Goal: Use online tool/utility: Utilize a website feature to perform a specific function

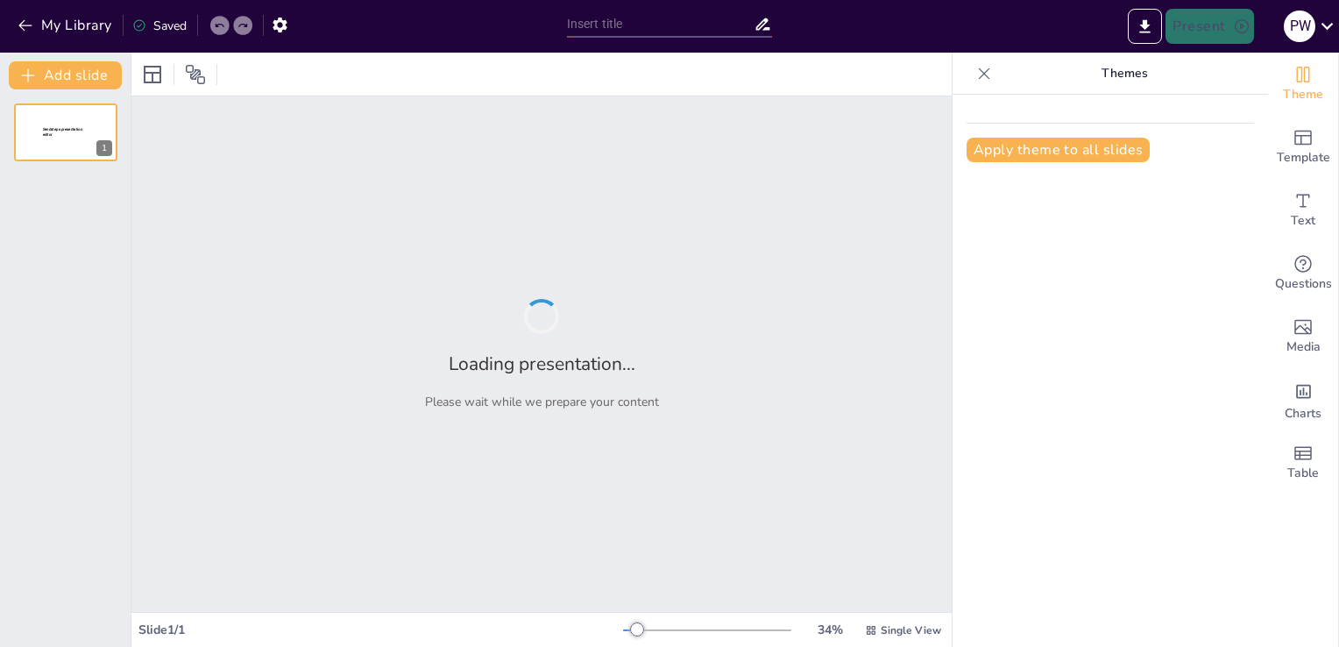
type input "Belajar dan Berkembang: Meningkatkan Keterampilan Relawan"
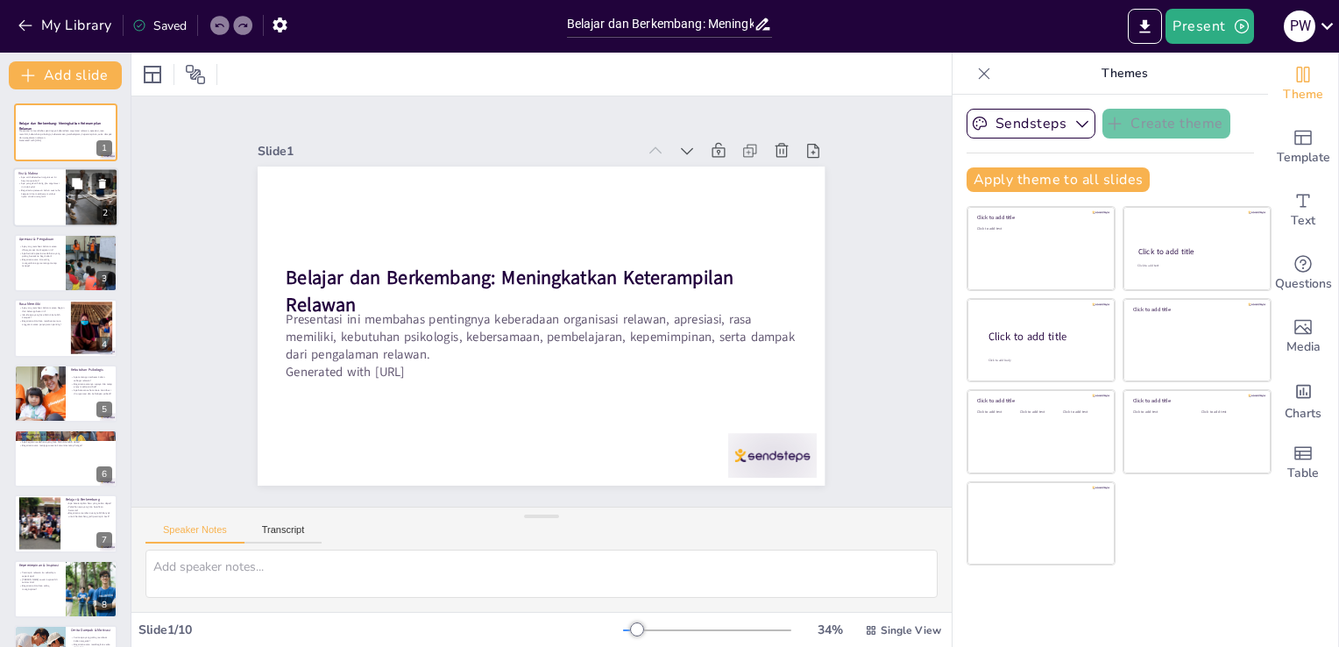
click at [68, 205] on div at bounding box center [91, 198] width 105 height 60
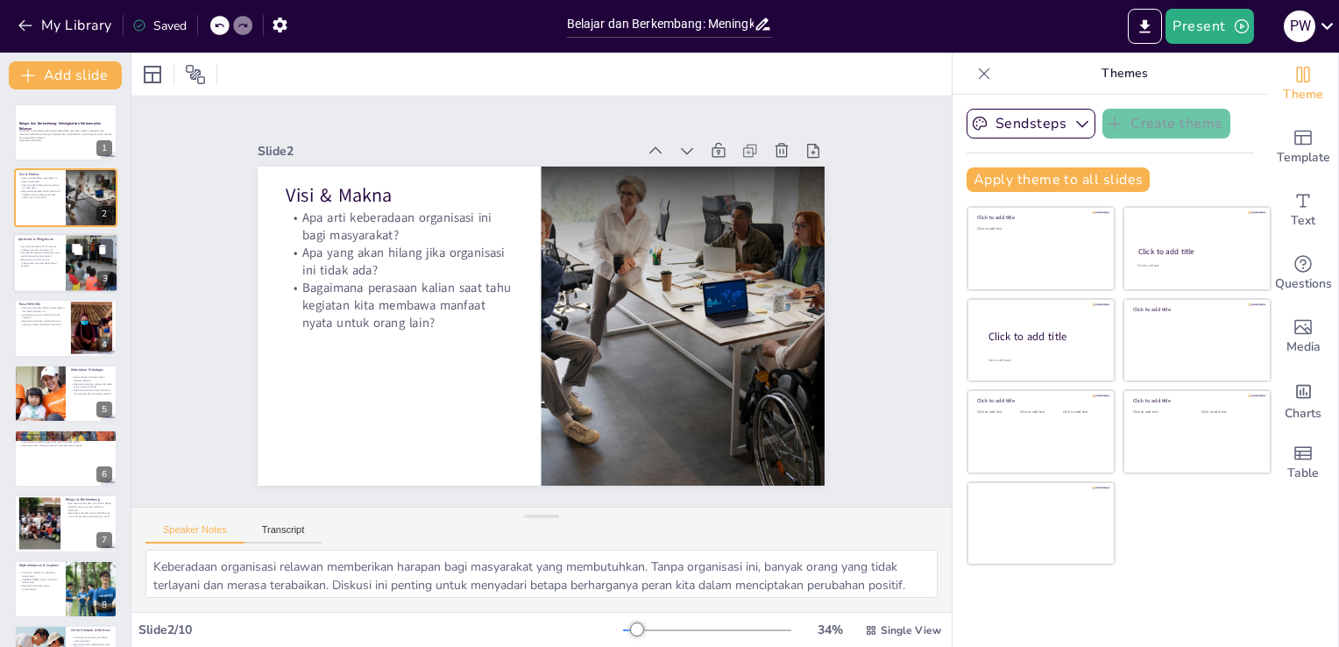
click at [63, 265] on div at bounding box center [65, 263] width 105 height 60
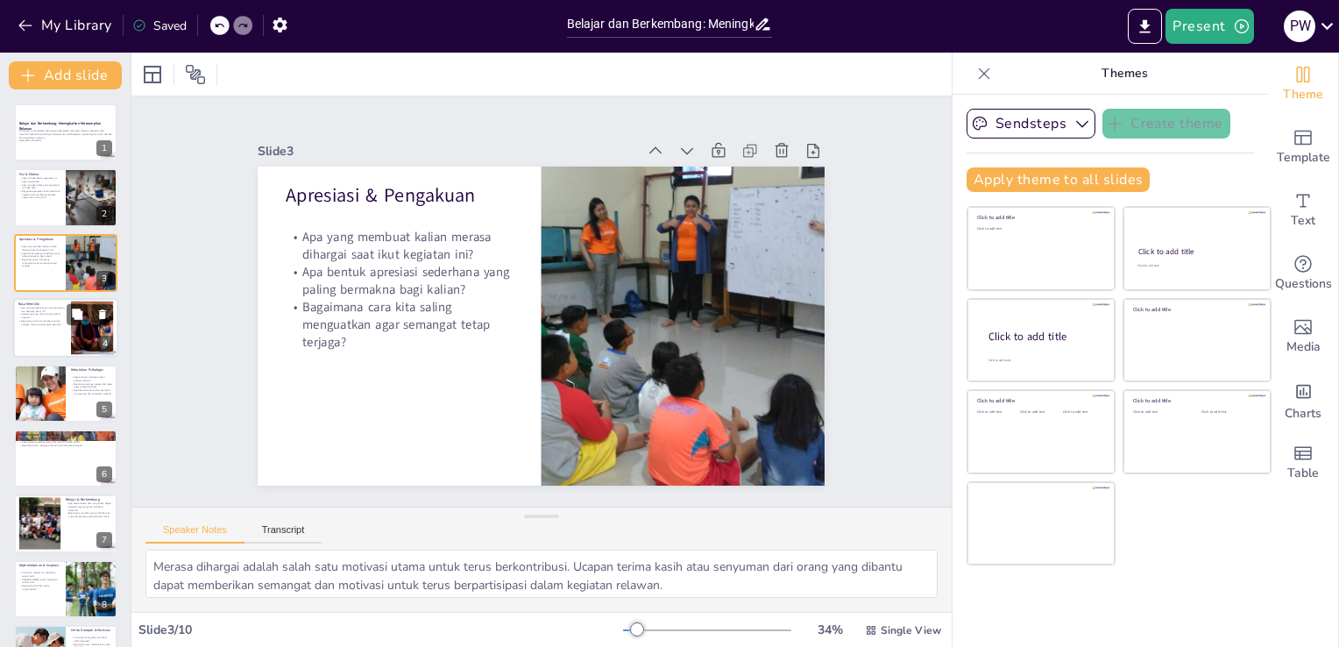
click at [41, 331] on div at bounding box center [65, 328] width 105 height 60
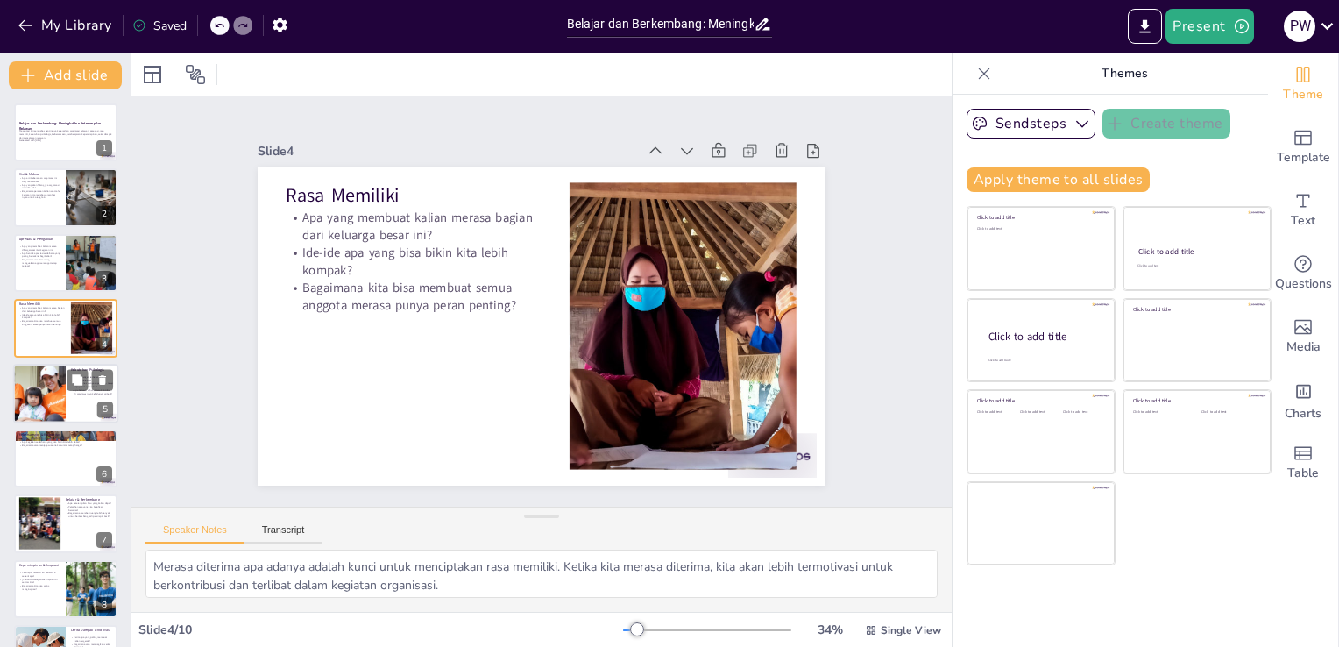
click at [39, 413] on div at bounding box center [39, 394] width 96 height 60
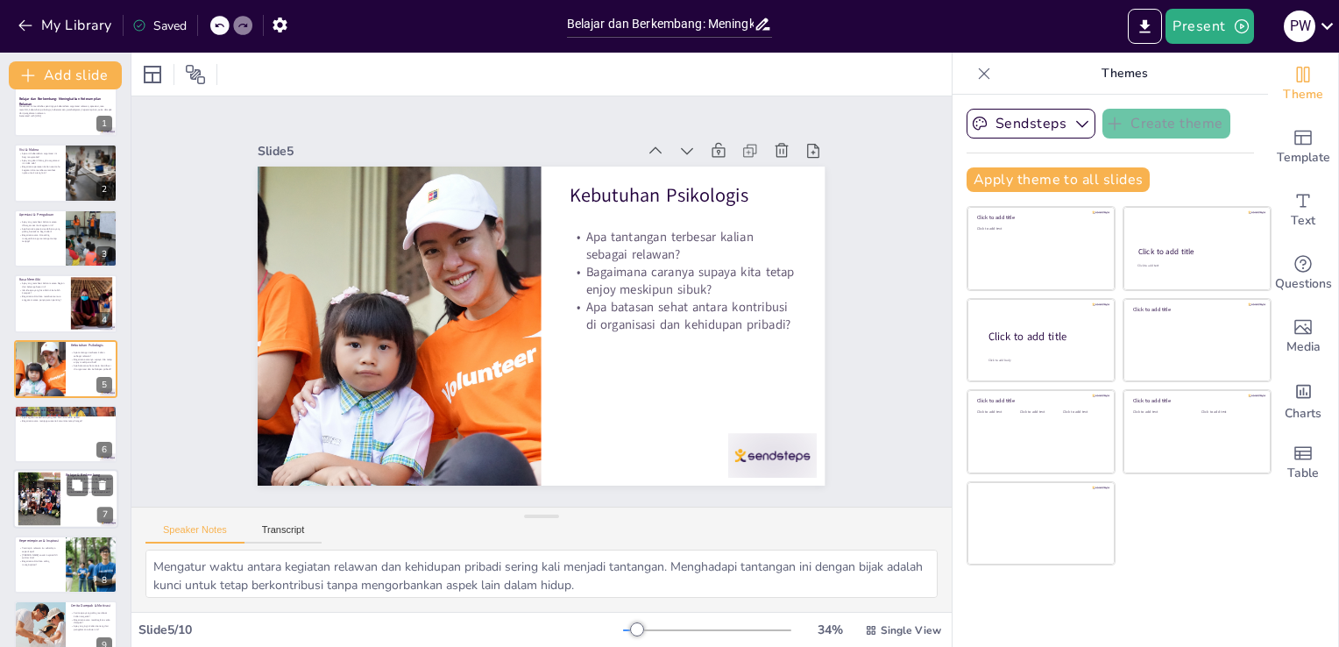
click at [58, 503] on div at bounding box center [39, 498] width 71 height 53
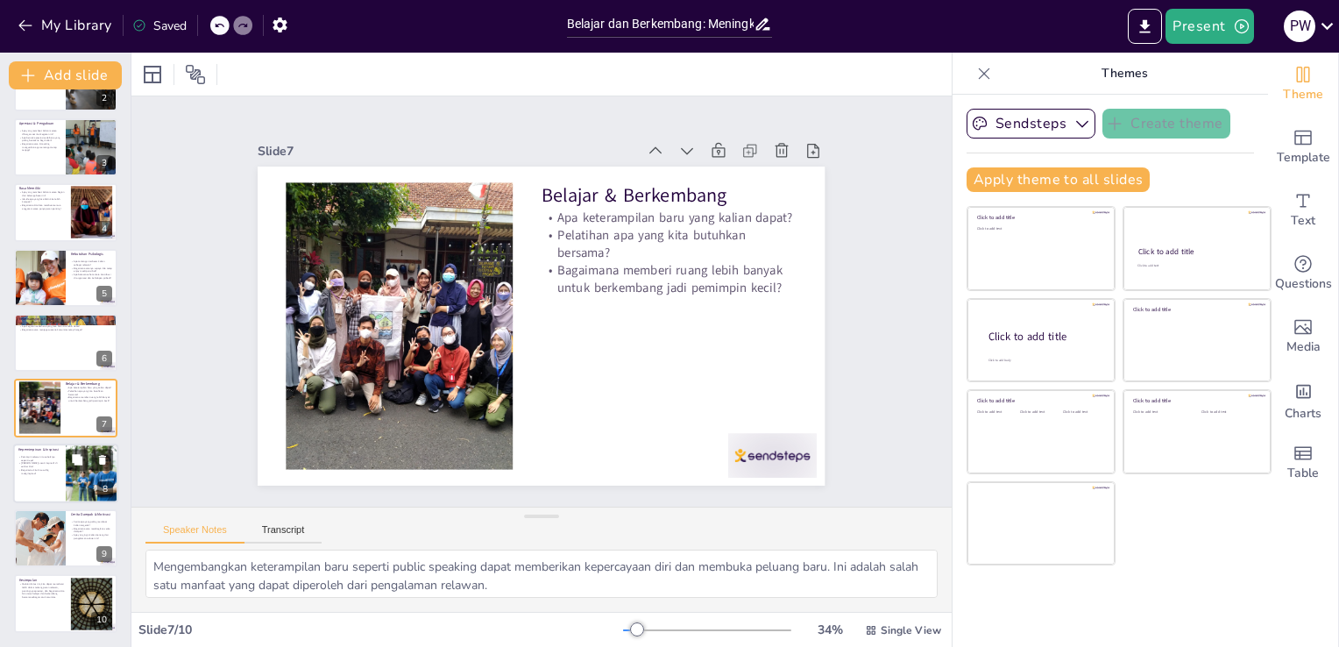
scroll to position [115, 0]
click at [47, 480] on div at bounding box center [65, 474] width 105 height 60
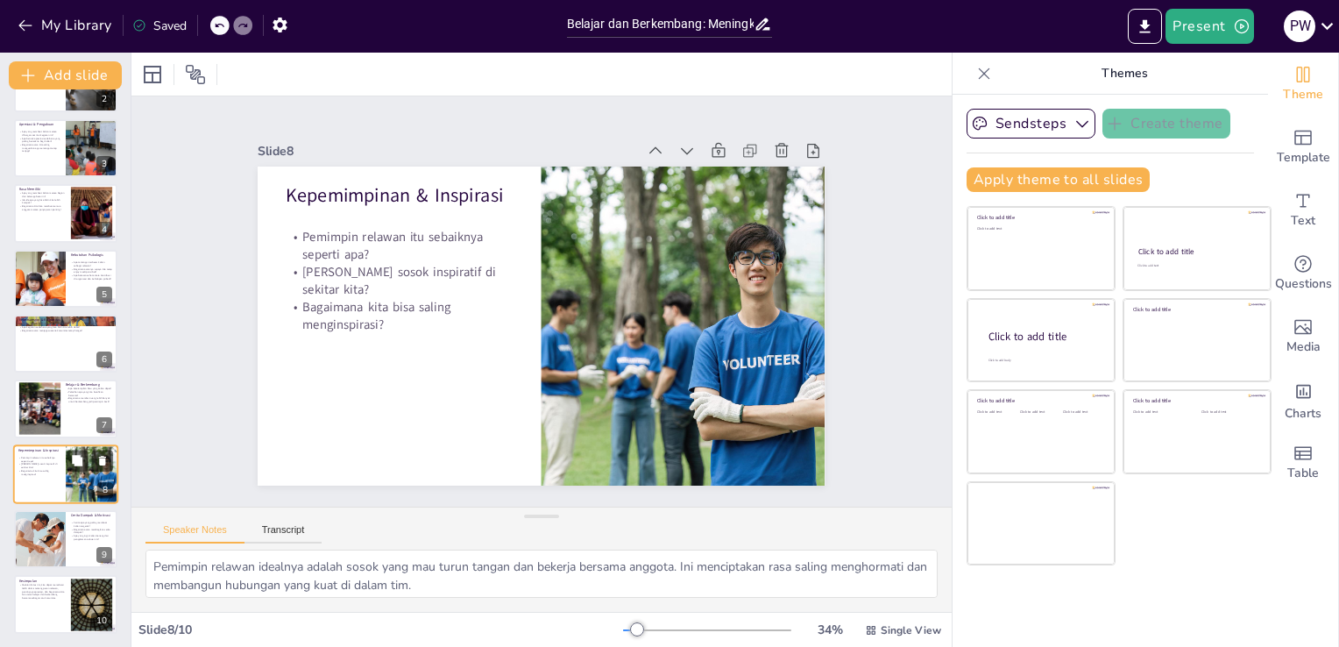
scroll to position [116, 0]
click at [101, 533] on button at bounding box center [102, 523] width 21 height 21
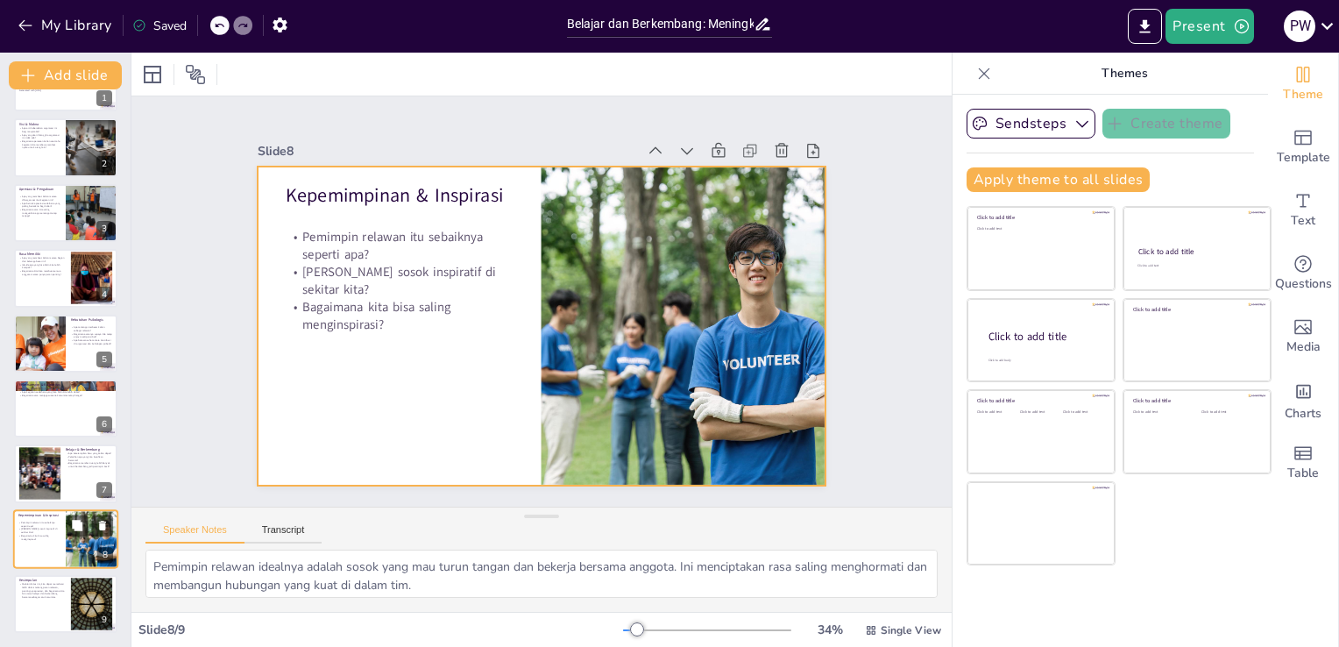
click at [60, 543] on div at bounding box center [65, 539] width 105 height 60
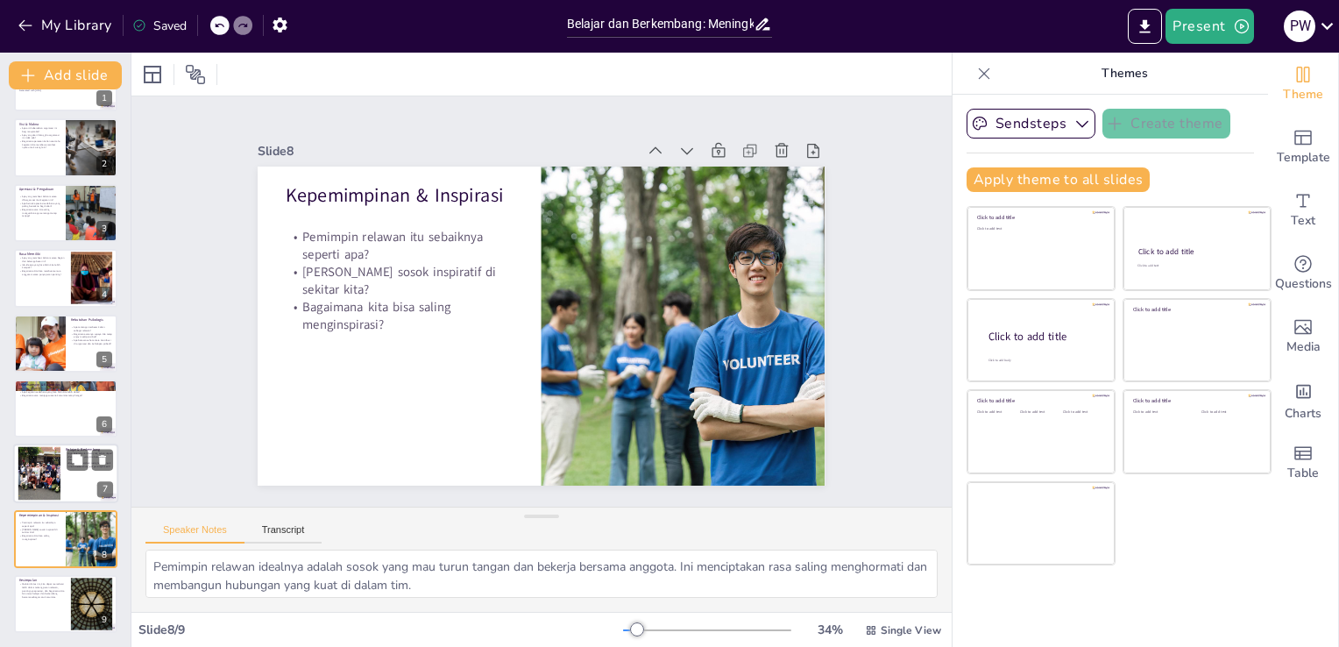
click at [46, 477] on div at bounding box center [39, 473] width 71 height 53
type textarea "Mengembangkan keterampilan baru seperti public speaking dapat memberikan keperc…"
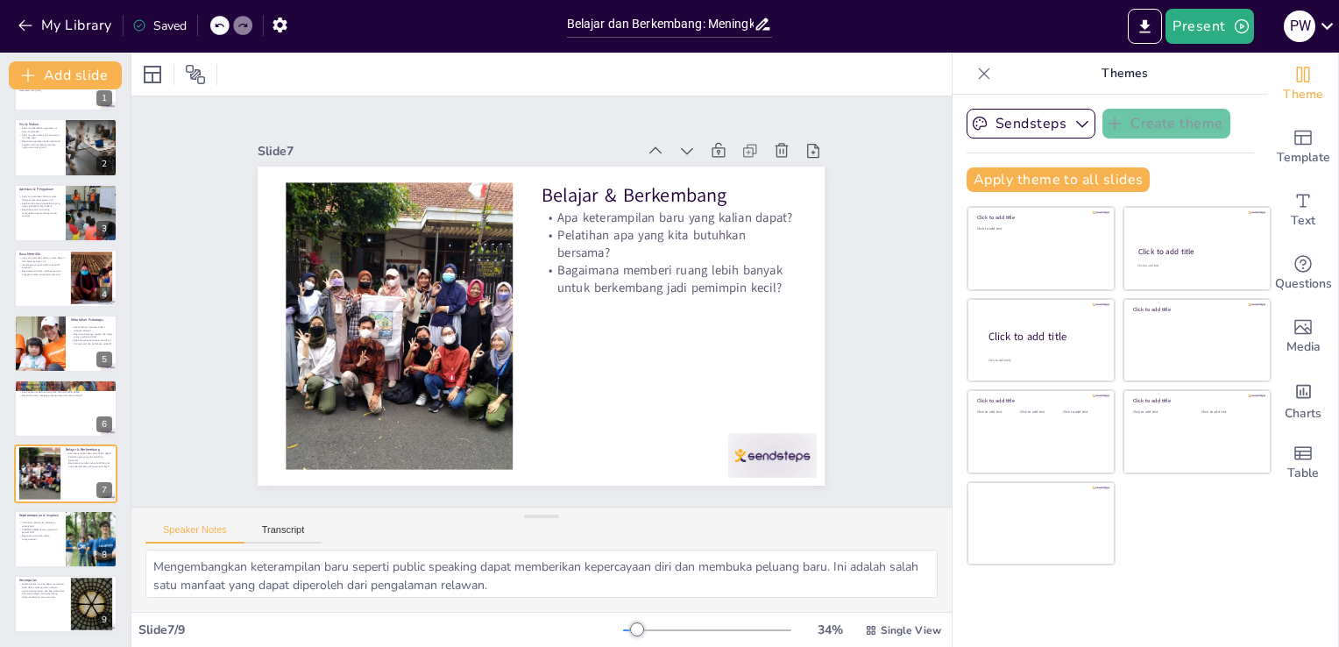
click at [676, 515] on div "Speaker Notes Transcript" at bounding box center [541, 528] width 820 height 42
click at [214, 435] on div "Slide 1 Belajar dan Berkembang: Meningkatkan Keterampilan Relawan Presentasi in…" at bounding box center [541, 301] width 757 height 606
click at [790, 373] on div "Slide 1 Belajar dan Berkembang: Meningkatkan Keterampilan Relawan Presentasi in…" at bounding box center [542, 301] width 498 height 727
click at [791, 384] on div "Slide 1 Belajar dan Berkembang: Meningkatkan Keterampilan Relawan Presentasi in…" at bounding box center [542, 301] width 499 height 727
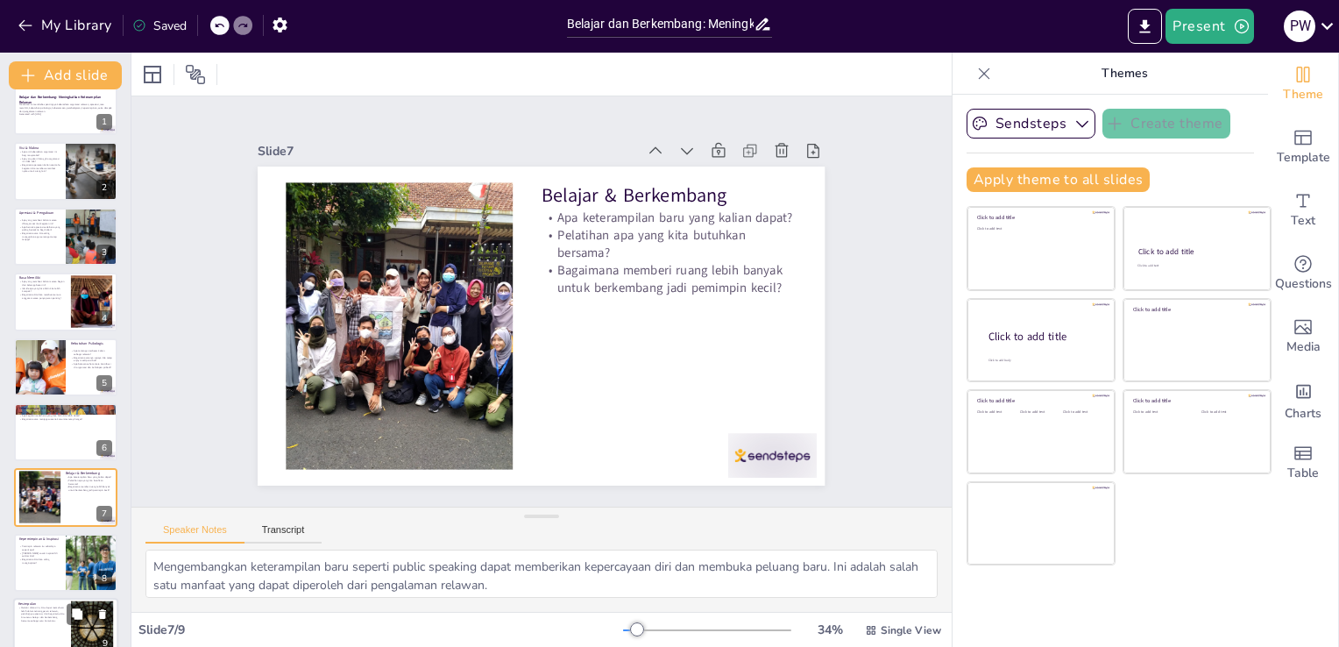
click at [57, 612] on p "Melalui diskusi ini, kita dapat memahami lebih dalam tentang peran relawan, pen…" at bounding box center [41, 613] width 47 height 17
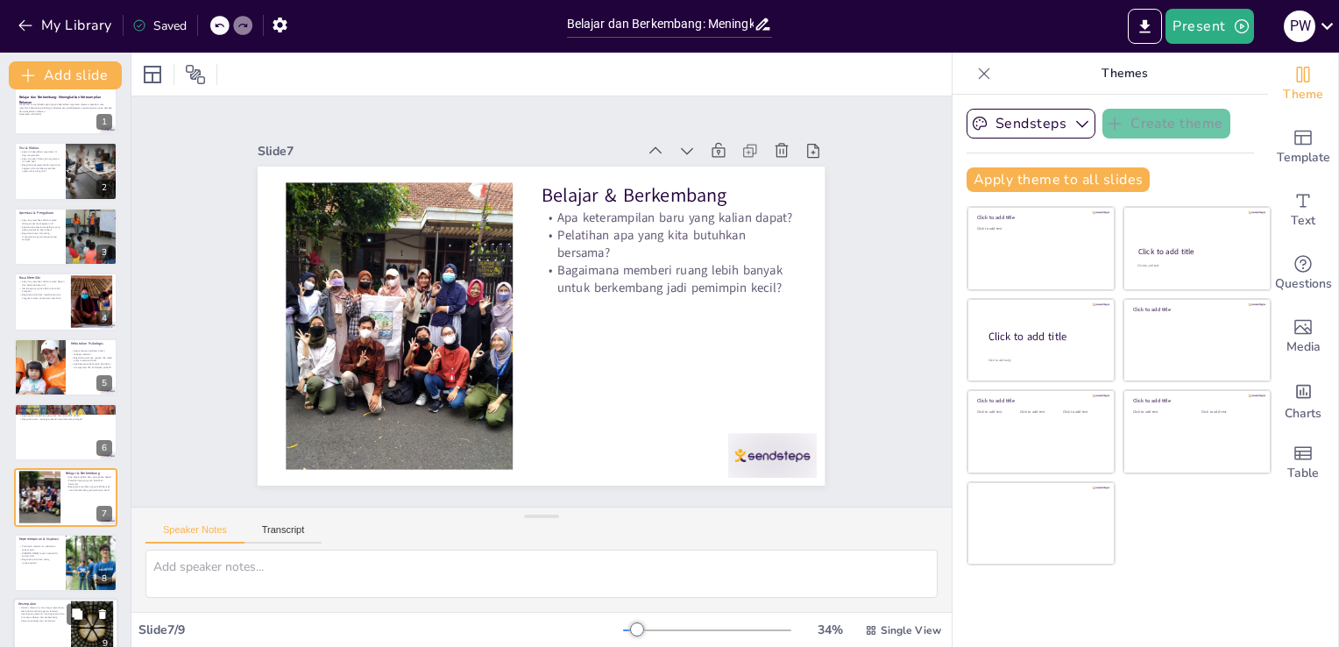
scroll to position [49, 0]
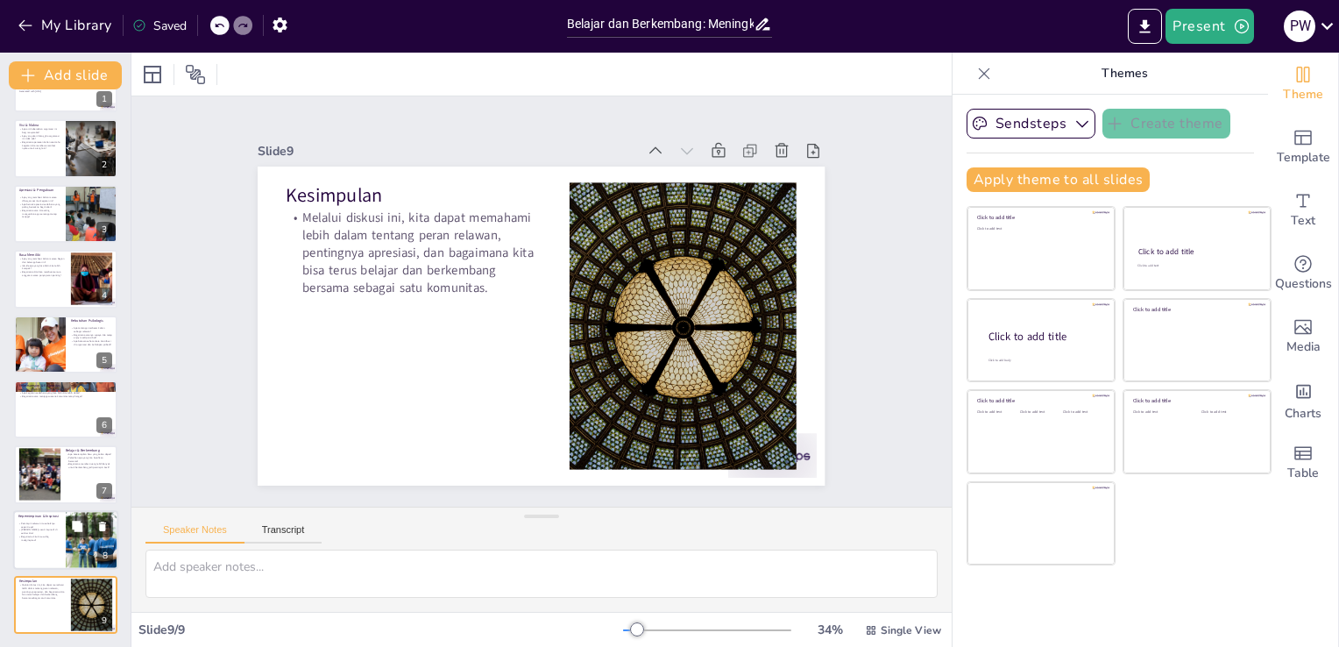
click at [62, 514] on div at bounding box center [65, 540] width 105 height 60
type textarea "Pemimpin relawan idealnya adalah sosok yang mau turun tangan dan bekerja bersam…"
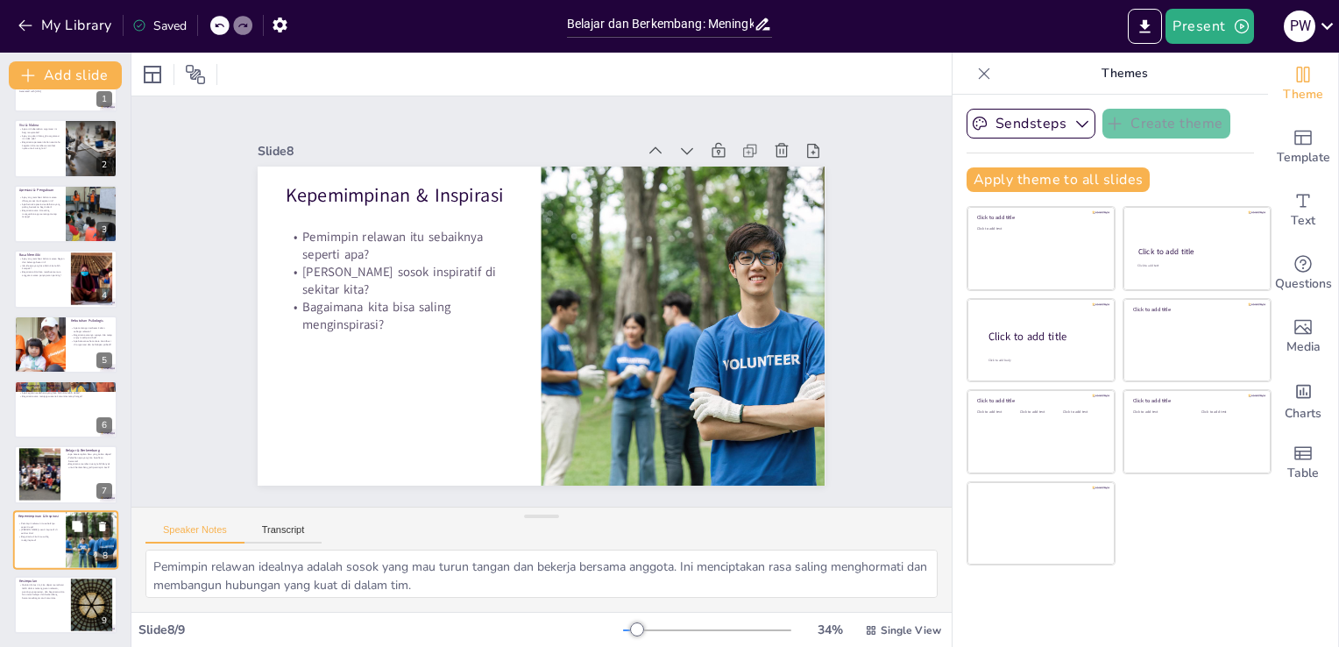
scroll to position [50, 0]
click at [35, 619] on div at bounding box center [65, 604] width 105 height 60
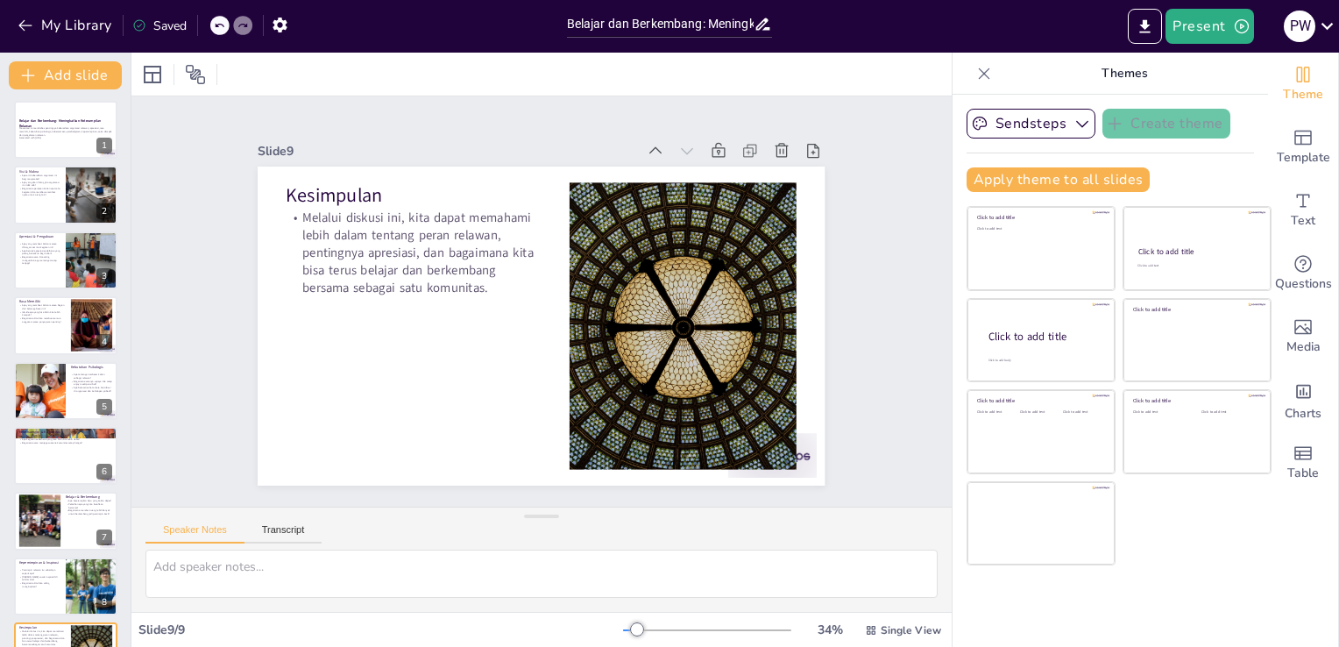
scroll to position [0, 0]
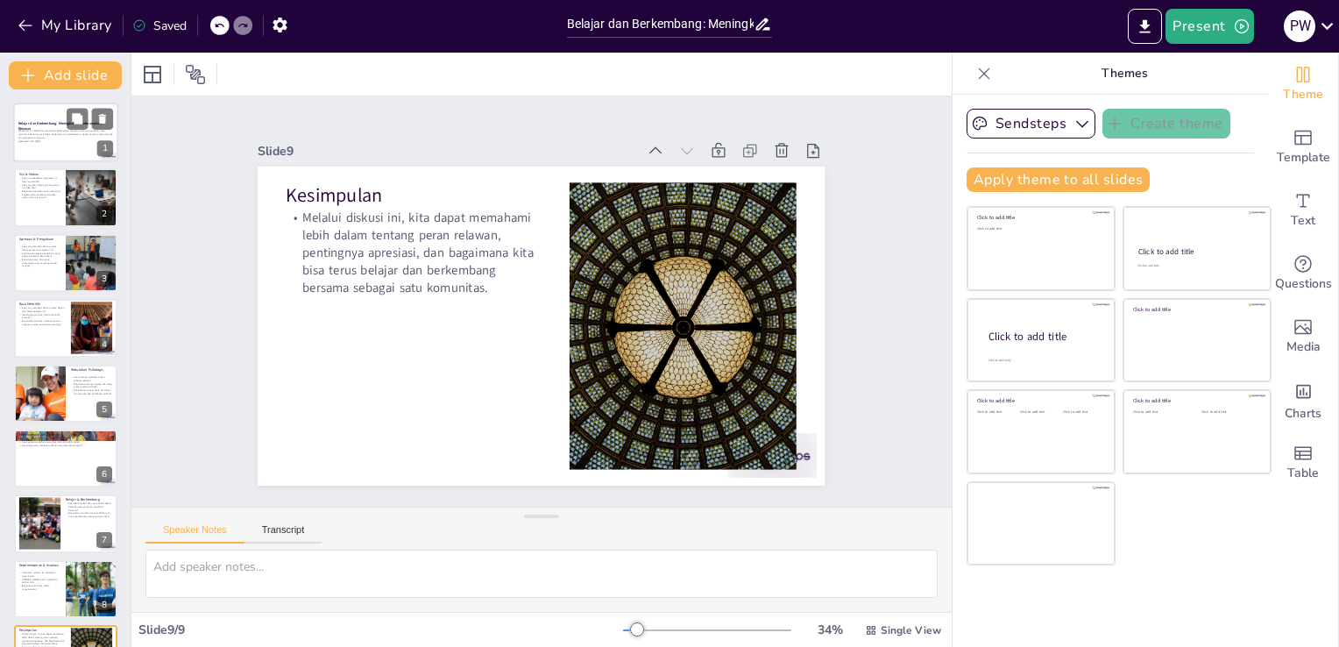
click at [84, 138] on p "Presentasi ini membahas pentingnya keberadaan organisasi relawan, apresiasi, ra…" at bounding box center [65, 135] width 95 height 10
